Goal: Find specific page/section: Find specific page/section

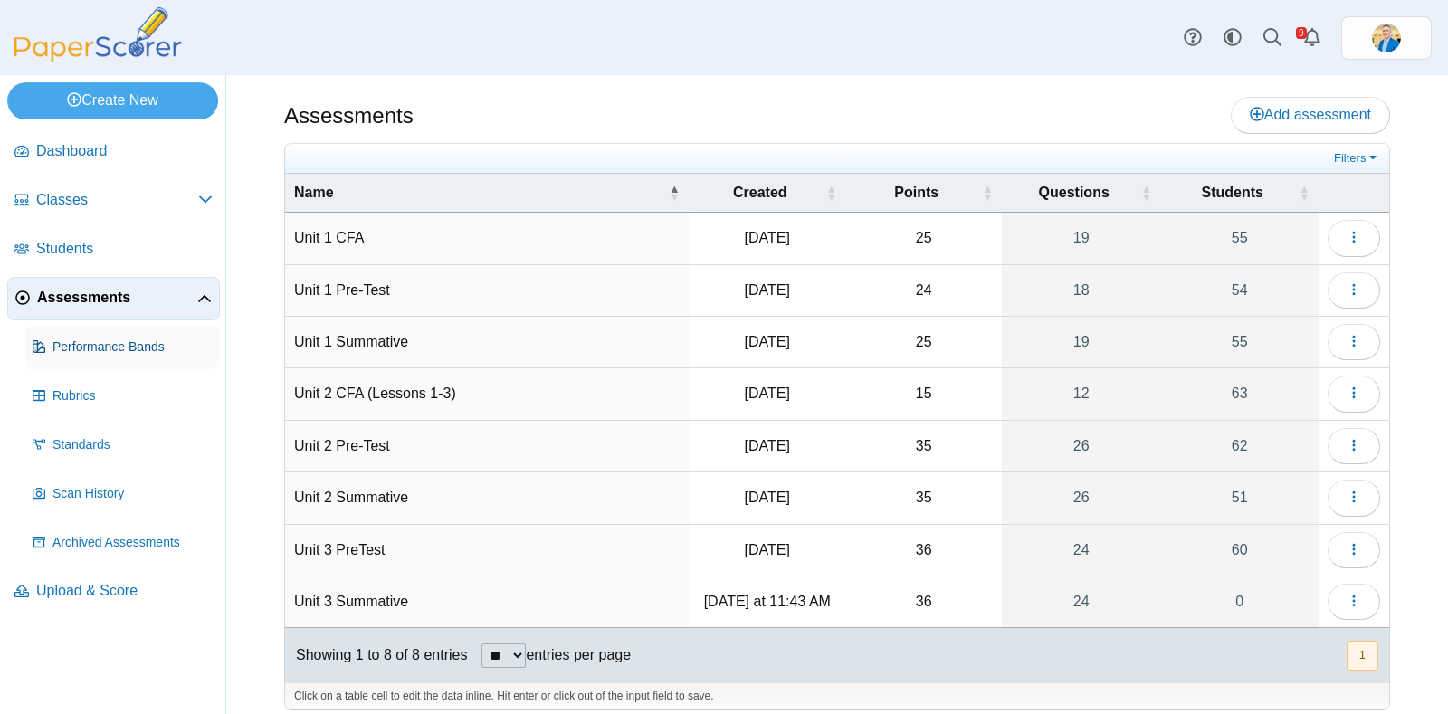
click at [91, 346] on span "Performance Bands" at bounding box center [132, 348] width 160 height 18
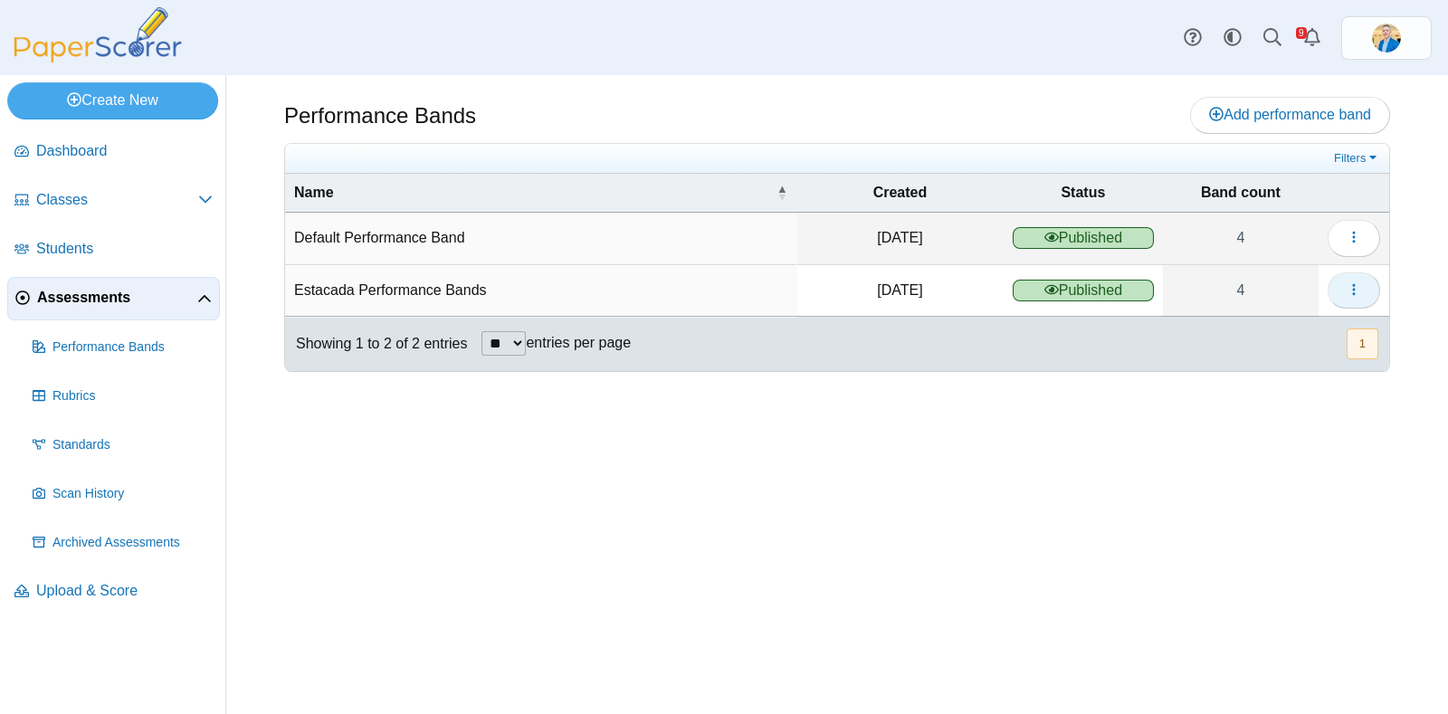
click at [1369, 291] on button "button" at bounding box center [1354, 290] width 52 height 36
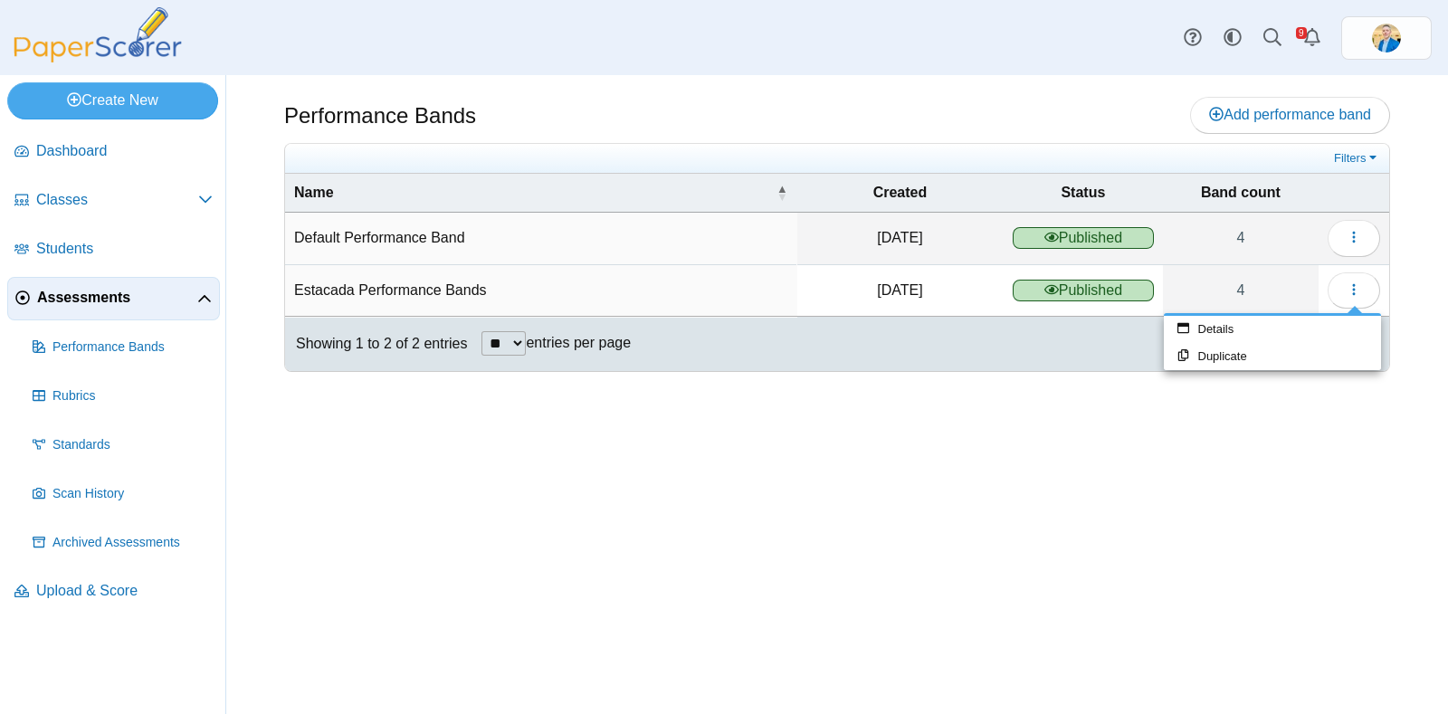
click at [1113, 289] on span "Published" at bounding box center [1083, 291] width 141 height 22
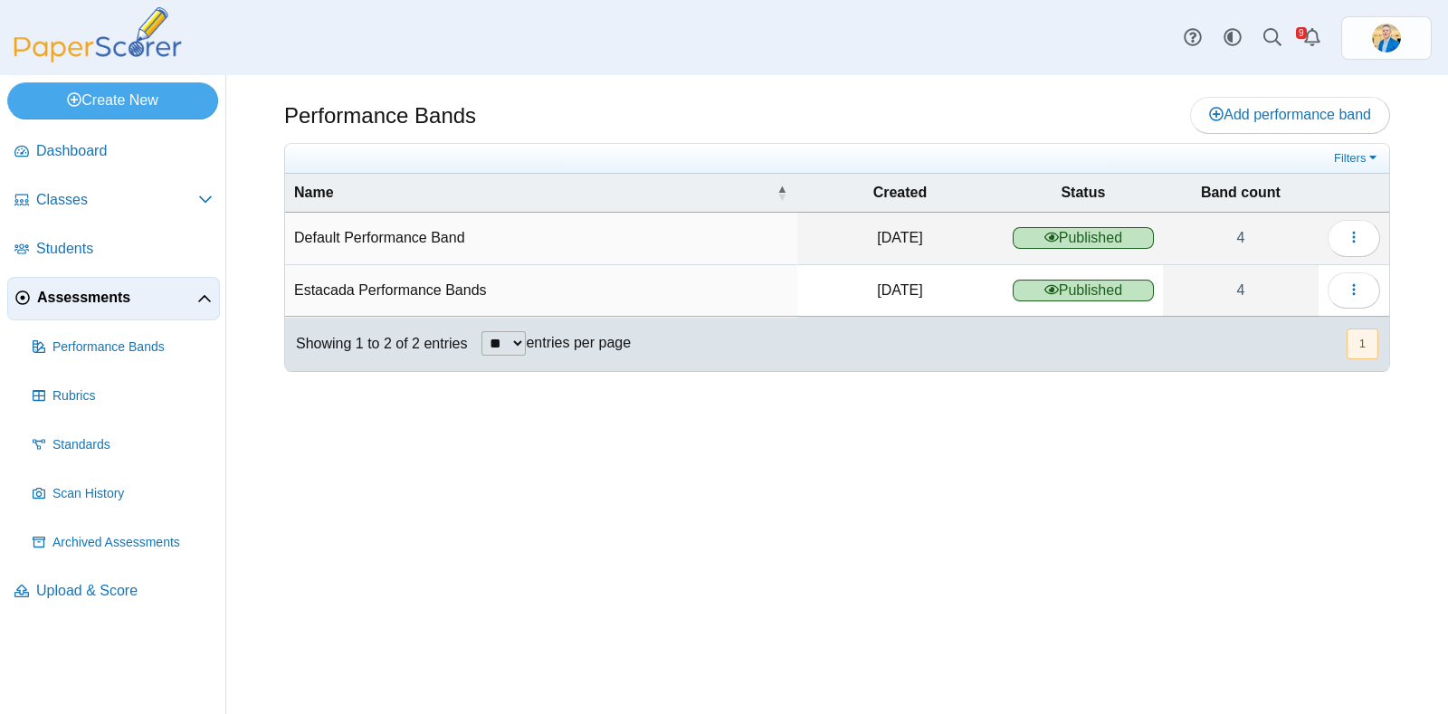
click at [419, 279] on td "Estacada Performance Bands" at bounding box center [540, 291] width 511 height 52
click at [413, 290] on td "Estacada Performance Bands" at bounding box center [540, 291] width 511 height 52
click at [1243, 291] on link "4" at bounding box center [1241, 290] width 156 height 51
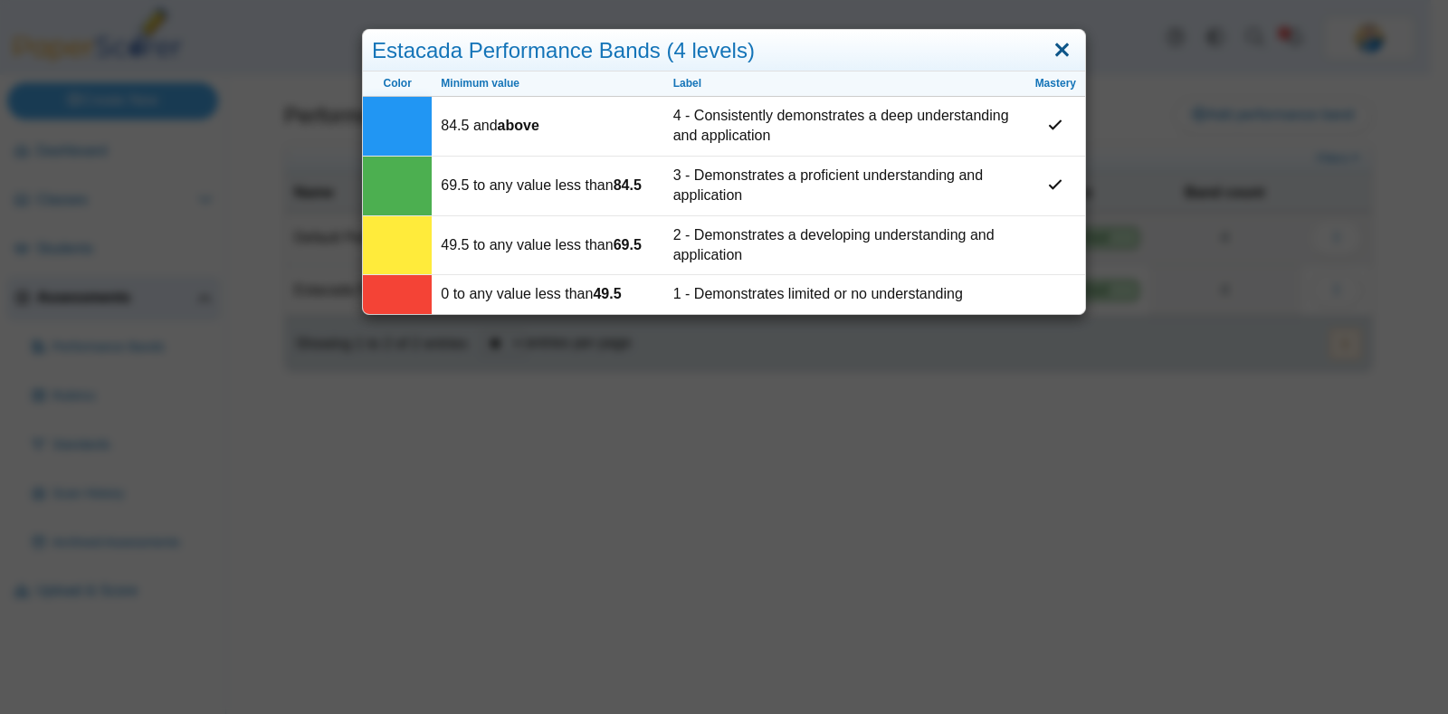
click at [1050, 51] on link "Close" at bounding box center [1062, 50] width 28 height 31
